Goal: Navigation & Orientation: Find specific page/section

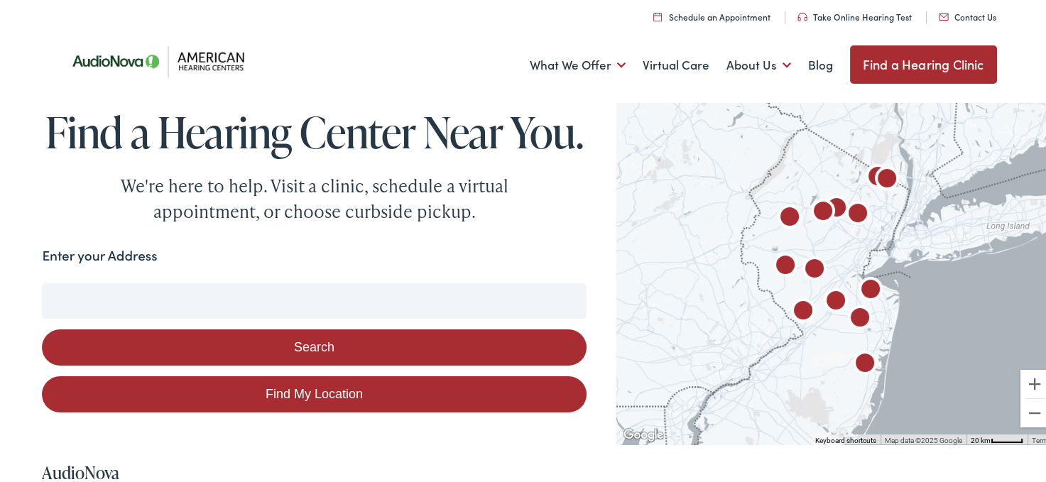
click at [300, 411] on link "Find My Location" at bounding box center [314, 392] width 544 height 36
type input "[GEOGRAPHIC_DATA][PERSON_NAME], [US_STATE]"
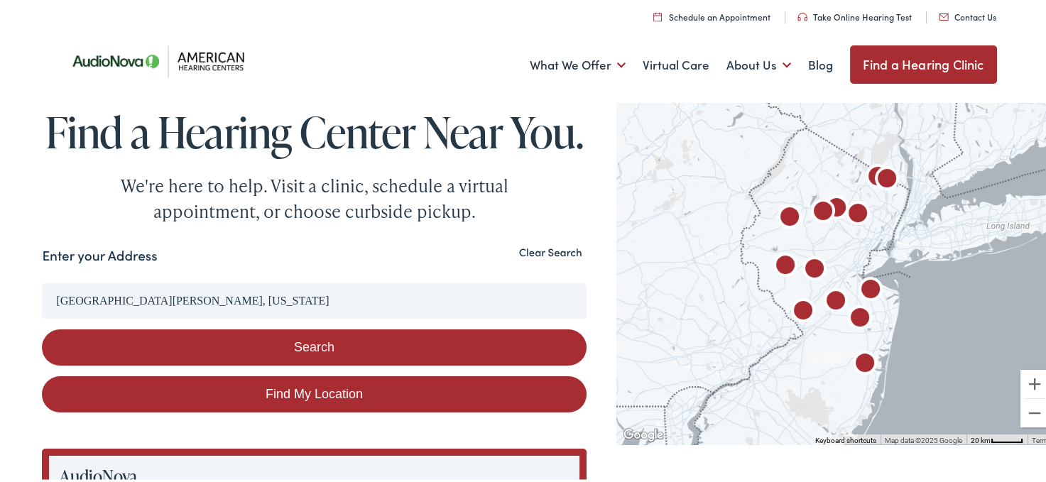
click at [313, 364] on button "Search" at bounding box center [314, 345] width 544 height 36
click at [541, 257] on button "Clear Search" at bounding box center [551, 250] width 72 height 13
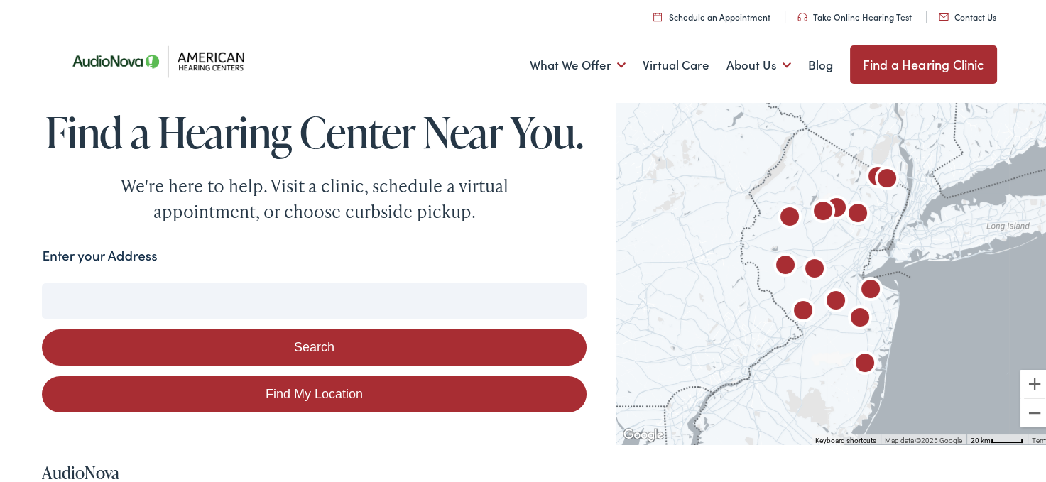
click at [181, 317] on input "Enter your Address" at bounding box center [314, 299] width 544 height 36
click at [298, 364] on button "Search" at bounding box center [314, 345] width 544 height 36
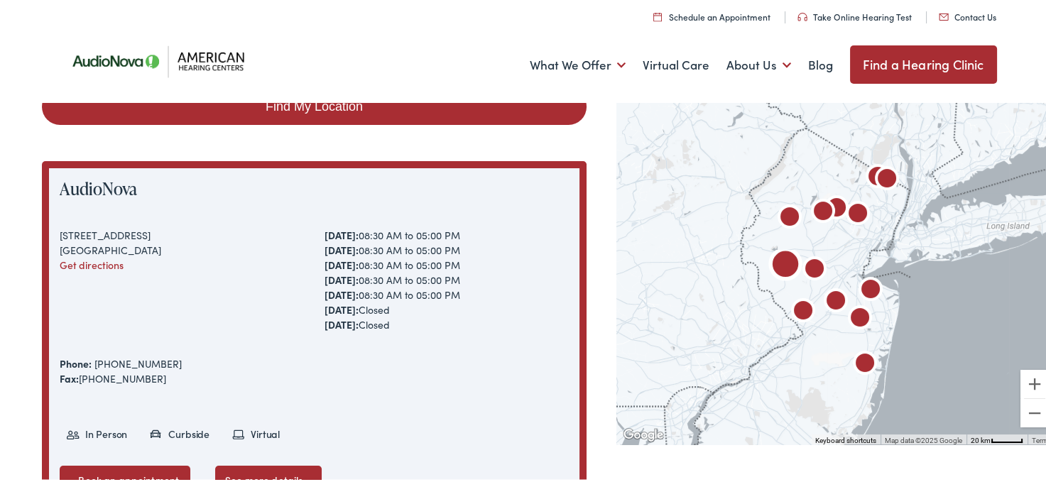
scroll to position [71, 0]
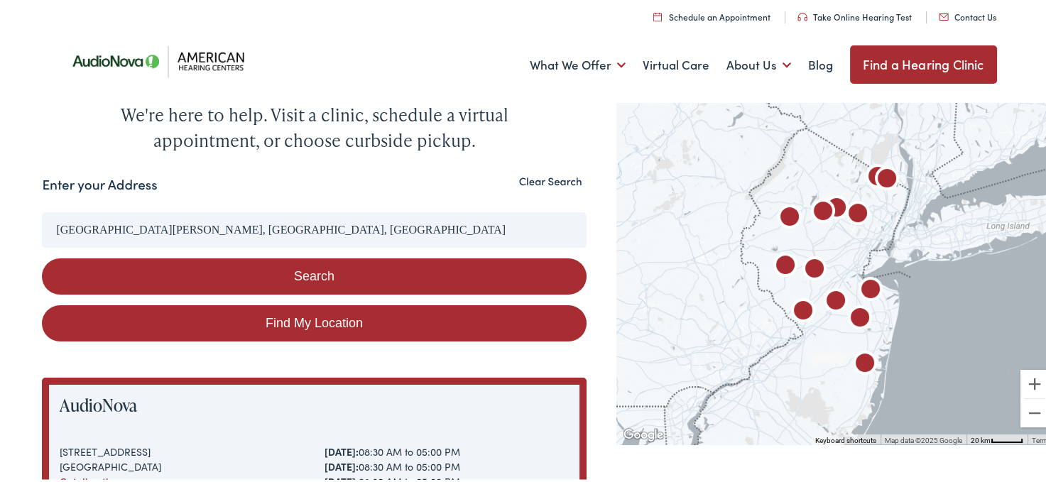
click at [301, 339] on link "Find My Location" at bounding box center [314, 321] width 544 height 36
type input "[GEOGRAPHIC_DATA][PERSON_NAME], [US_STATE]"
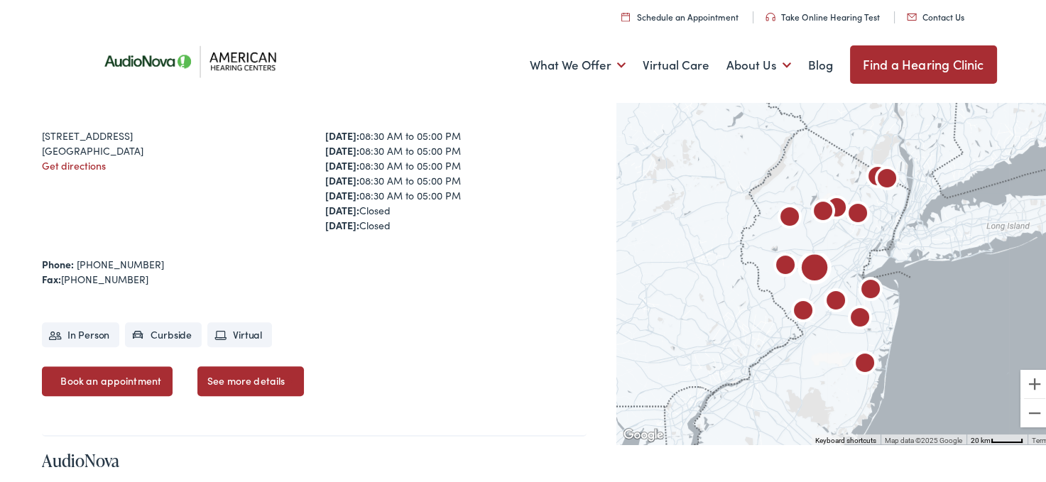
scroll to position [852, 0]
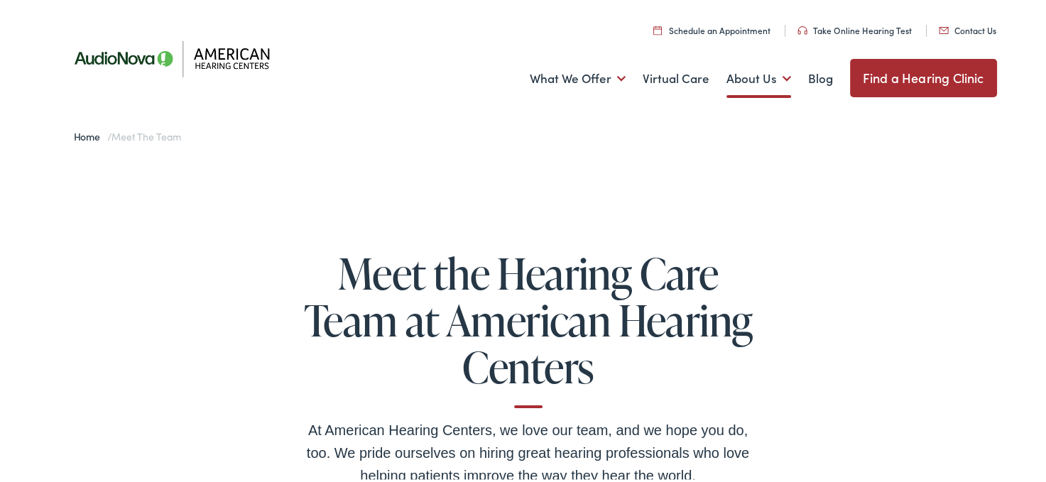
click at [883, 86] on link "Find a Hearing Clinic" at bounding box center [923, 76] width 147 height 38
